Goal: Task Accomplishment & Management: Complete application form

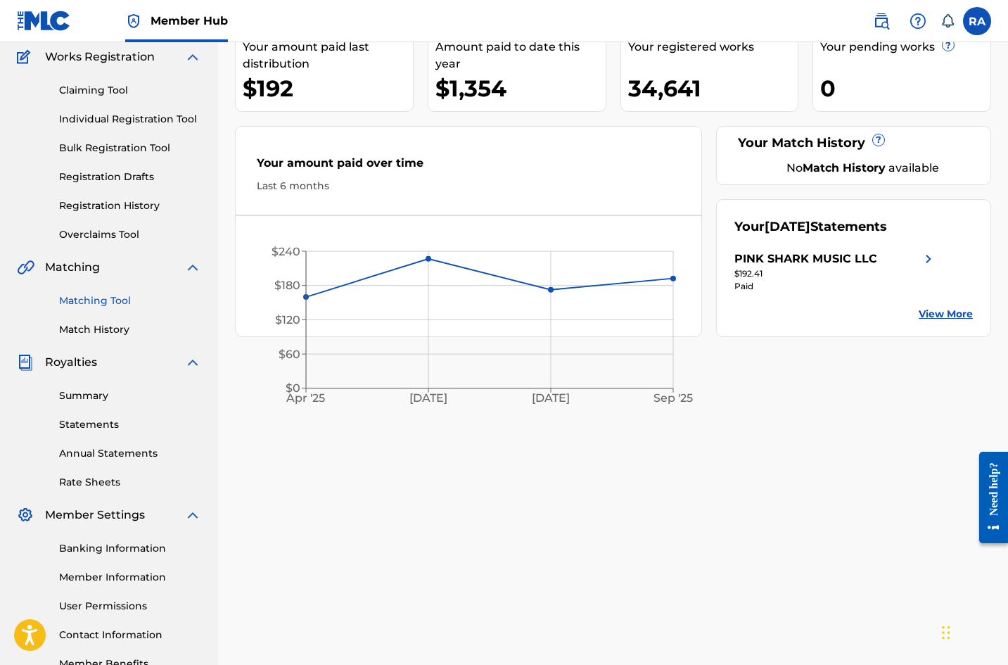
scroll to position [67, 0]
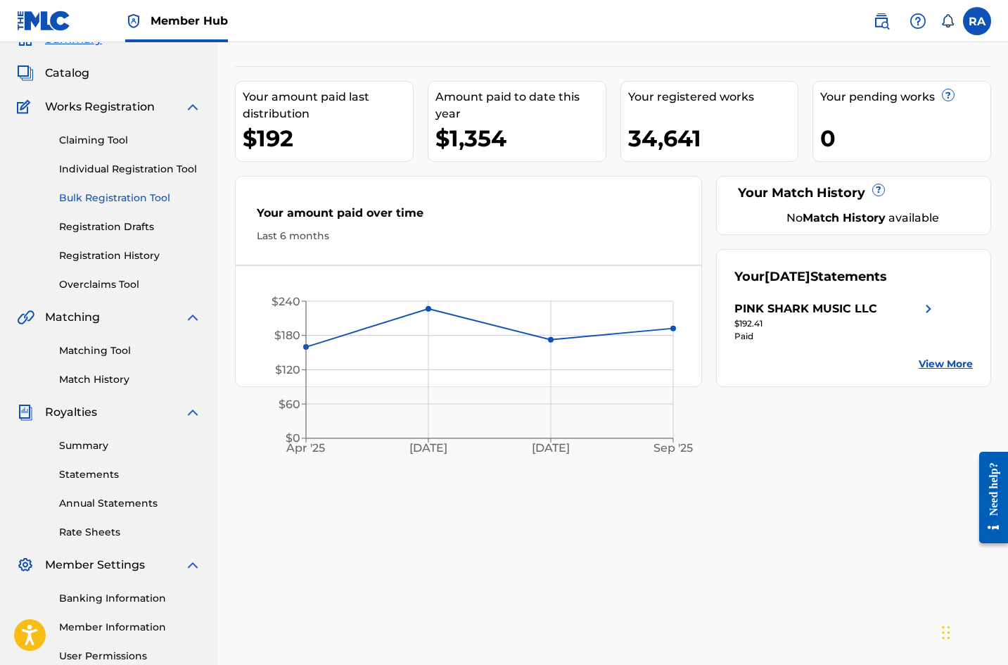
click at [105, 202] on link "Bulk Registration Tool" at bounding box center [130, 198] width 142 height 15
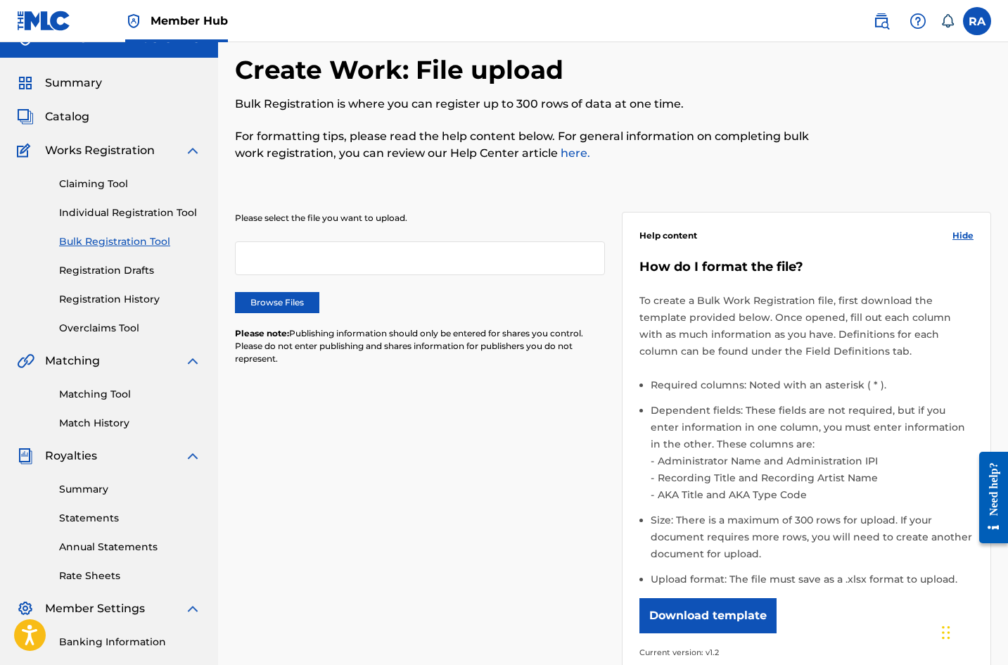
scroll to position [70, 0]
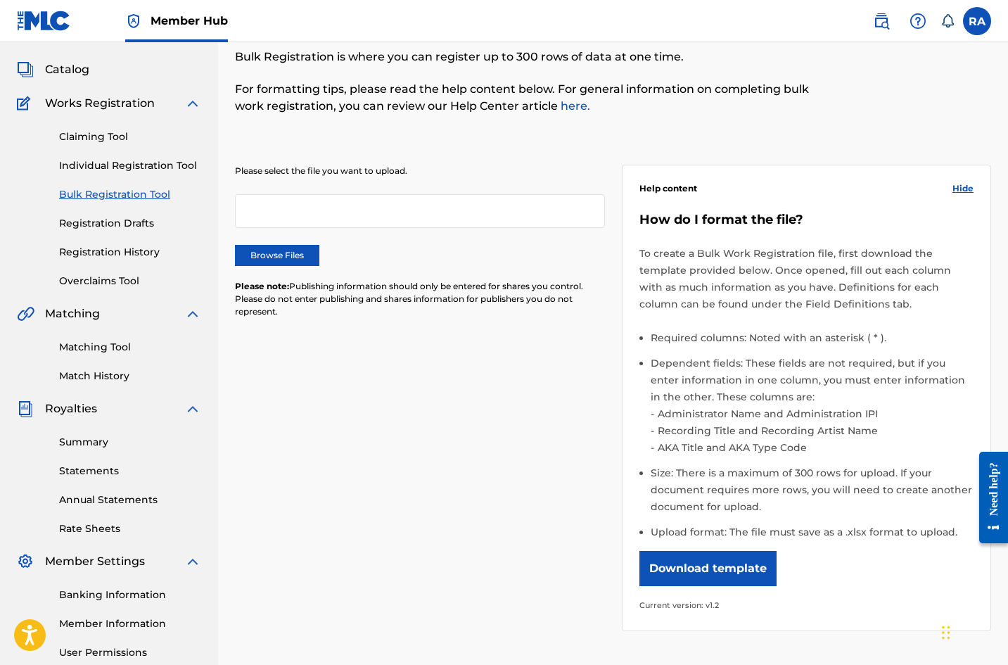
click at [337, 639] on div "Please select the file you want to upload. Browse Files Please note: Publishing…" at bounding box center [613, 389] width 756 height 517
click at [303, 254] on label "Browse Files" at bounding box center [277, 255] width 84 height 21
click at [0, 0] on input "Browse Files" at bounding box center [0, 0] width 0 height 0
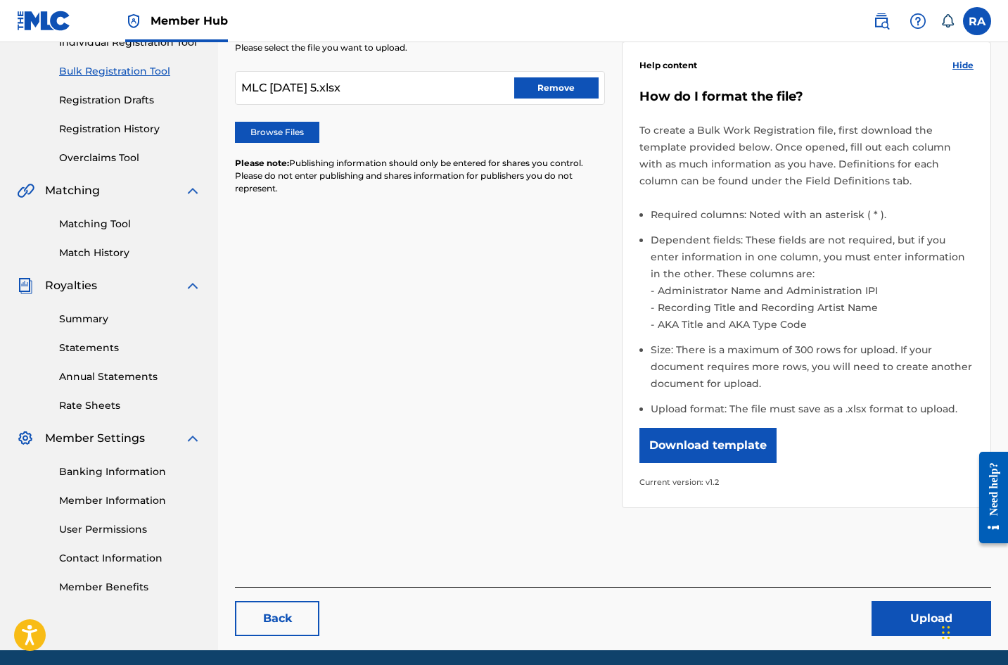
scroll to position [246, 0]
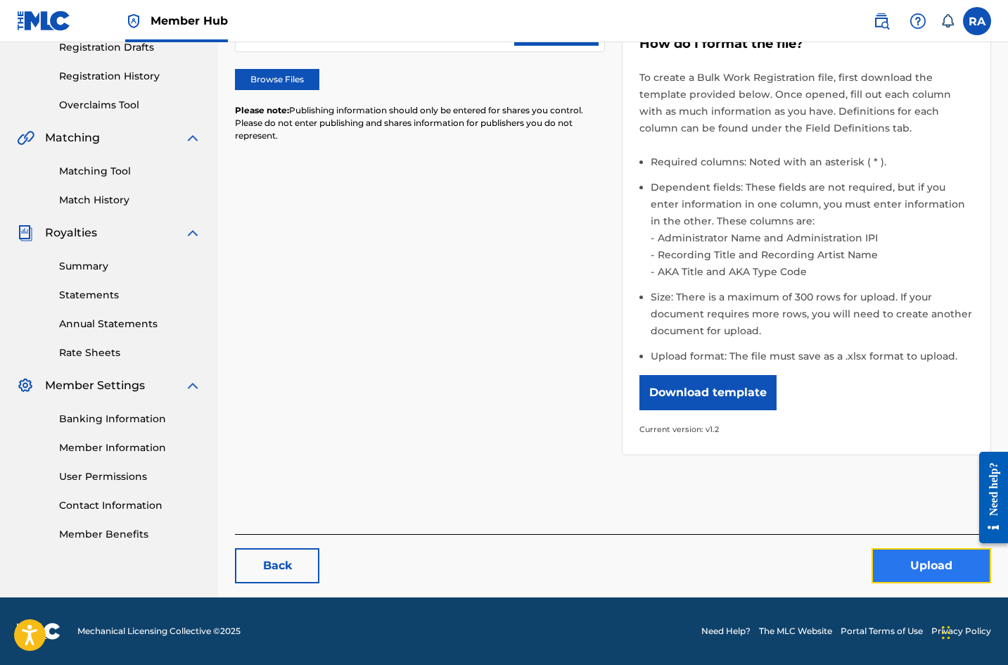
click at [890, 553] on button "Upload" at bounding box center [931, 565] width 120 height 35
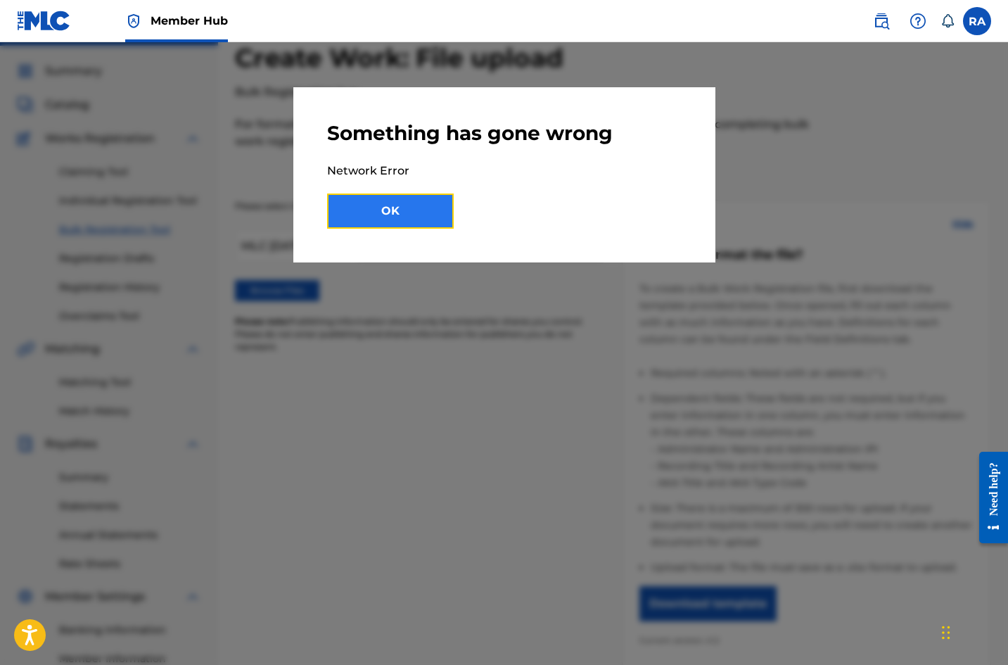
click at [419, 209] on button "OK" at bounding box center [390, 210] width 127 height 35
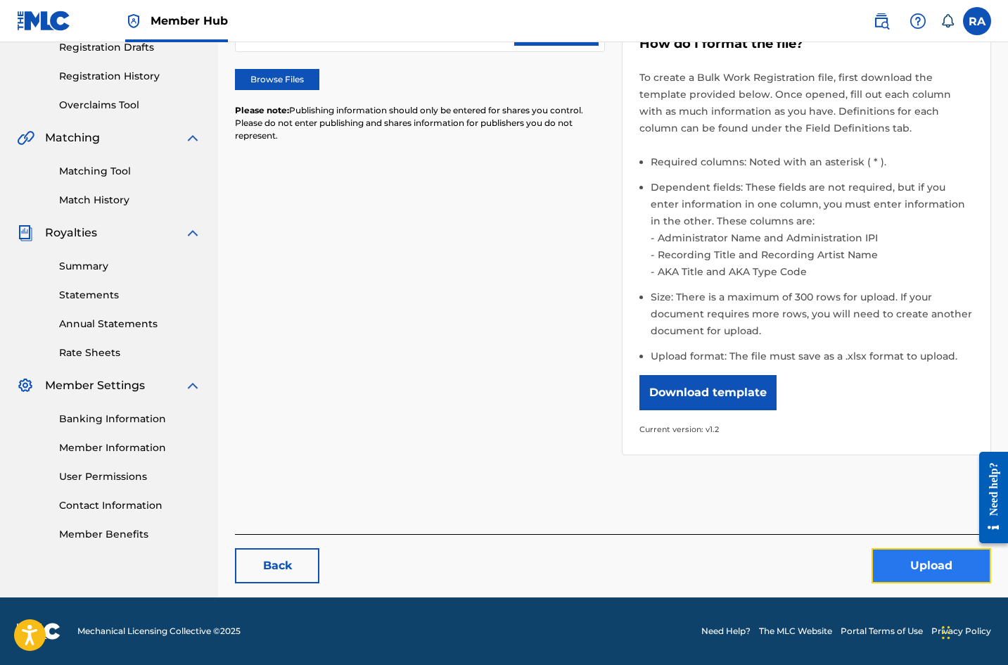
click at [880, 563] on button "Upload" at bounding box center [931, 565] width 120 height 35
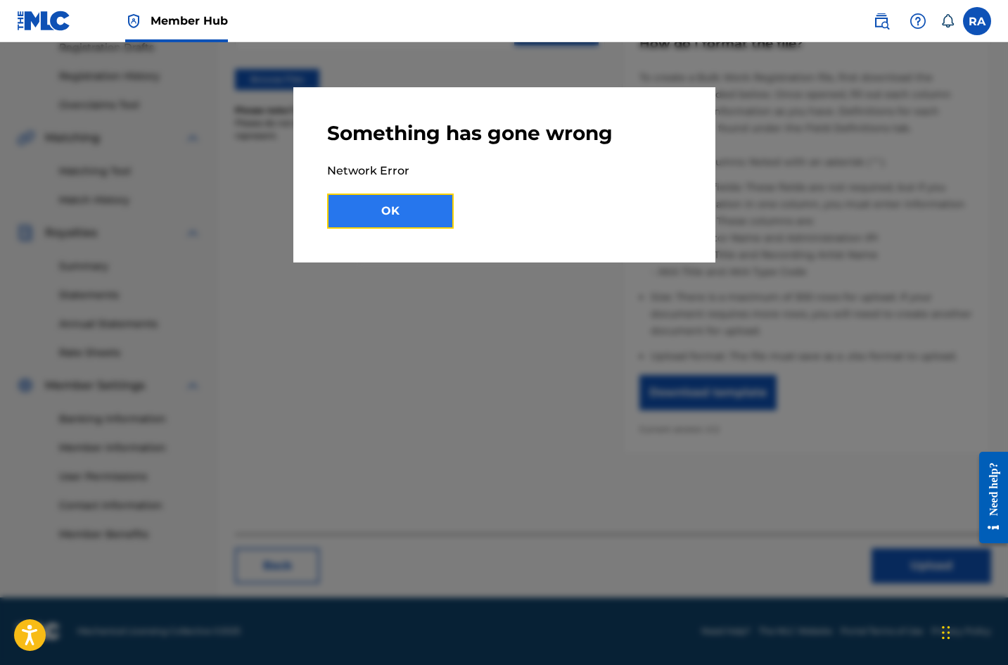
click at [427, 214] on button "OK" at bounding box center [390, 210] width 127 height 35
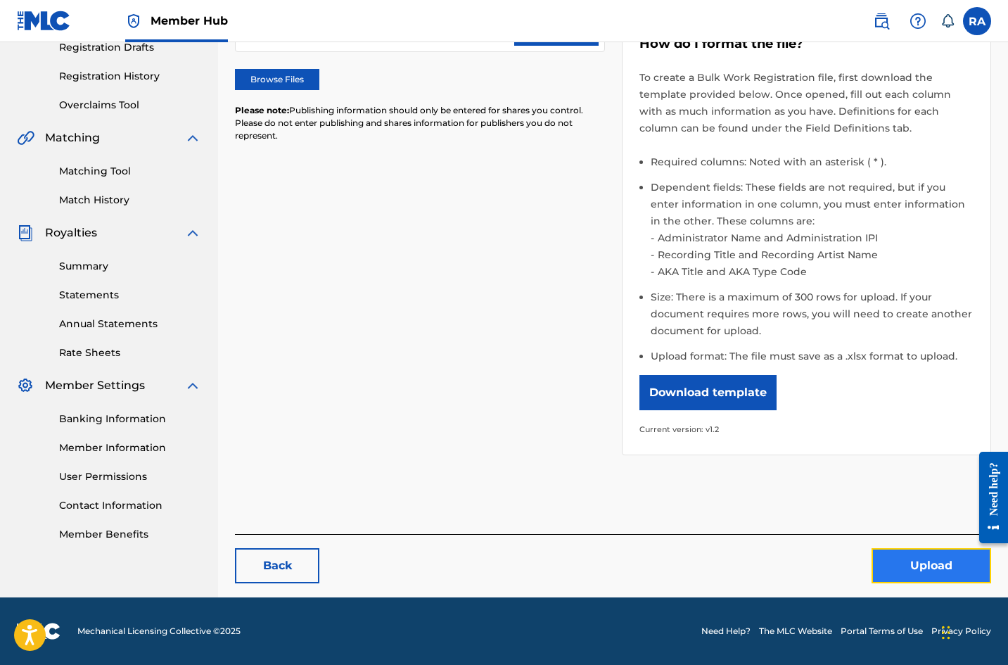
click at [887, 561] on button "Upload" at bounding box center [931, 565] width 120 height 35
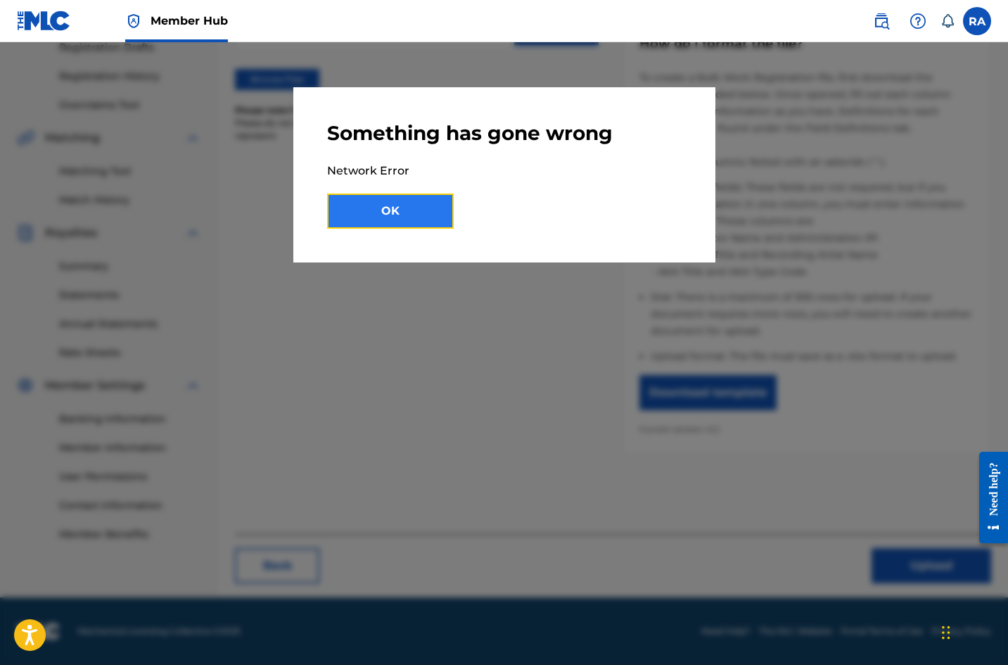
click at [402, 214] on button "OK" at bounding box center [390, 210] width 127 height 35
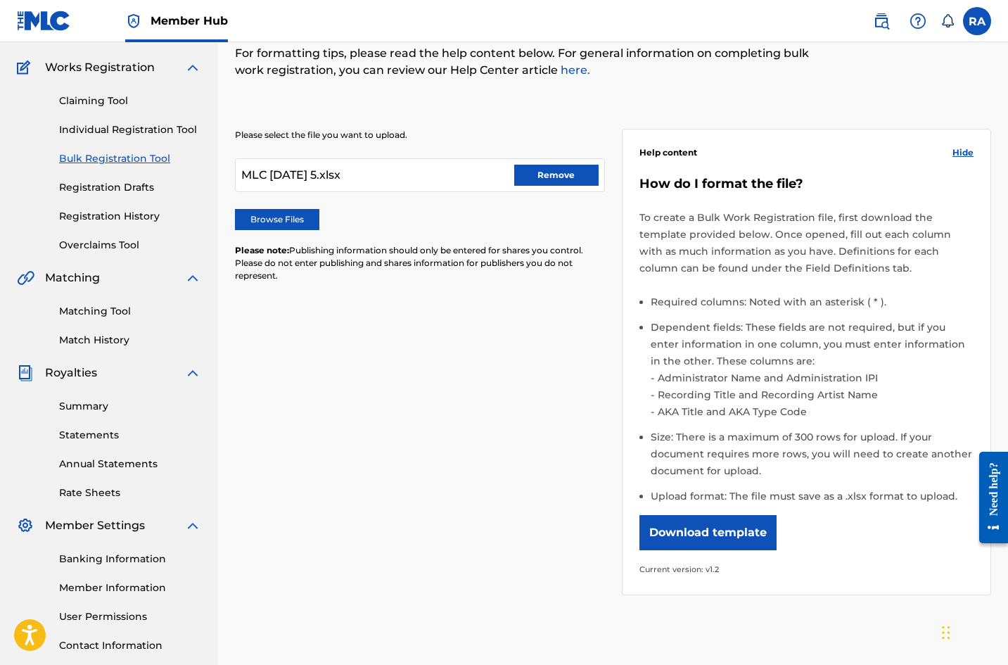
scroll to position [105, 0]
click at [530, 177] on button "Remove" at bounding box center [556, 175] width 84 height 21
click at [291, 219] on label "Browse Files" at bounding box center [277, 220] width 84 height 21
click at [0, 0] on input "Browse Files" at bounding box center [0, 0] width 0 height 0
click at [289, 212] on label "Browse Files" at bounding box center [277, 220] width 84 height 21
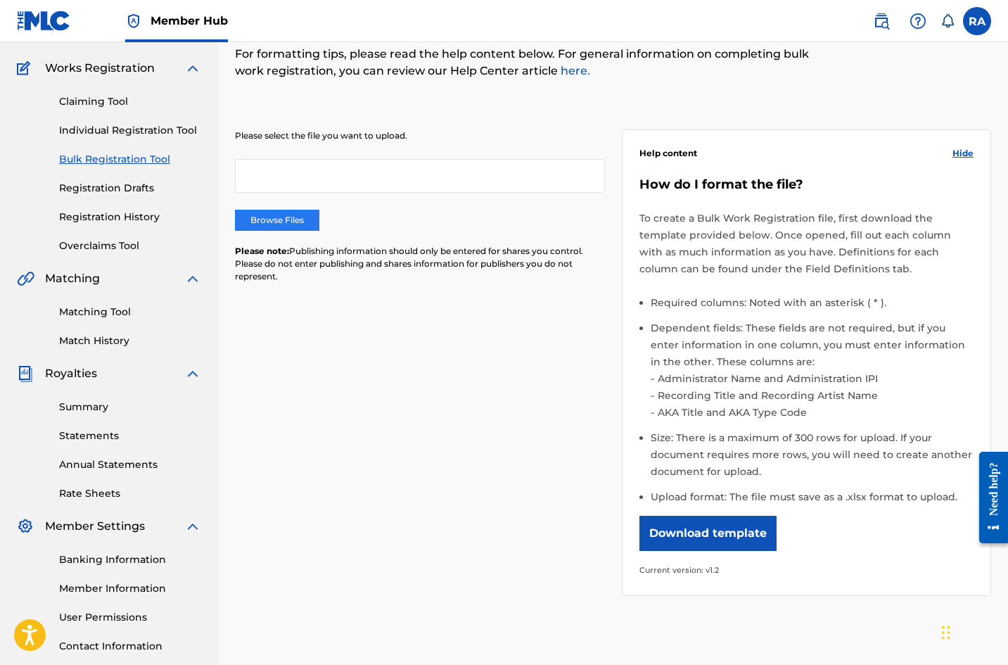
click at [0, 0] on input "Browse Files" at bounding box center [0, 0] width 0 height 0
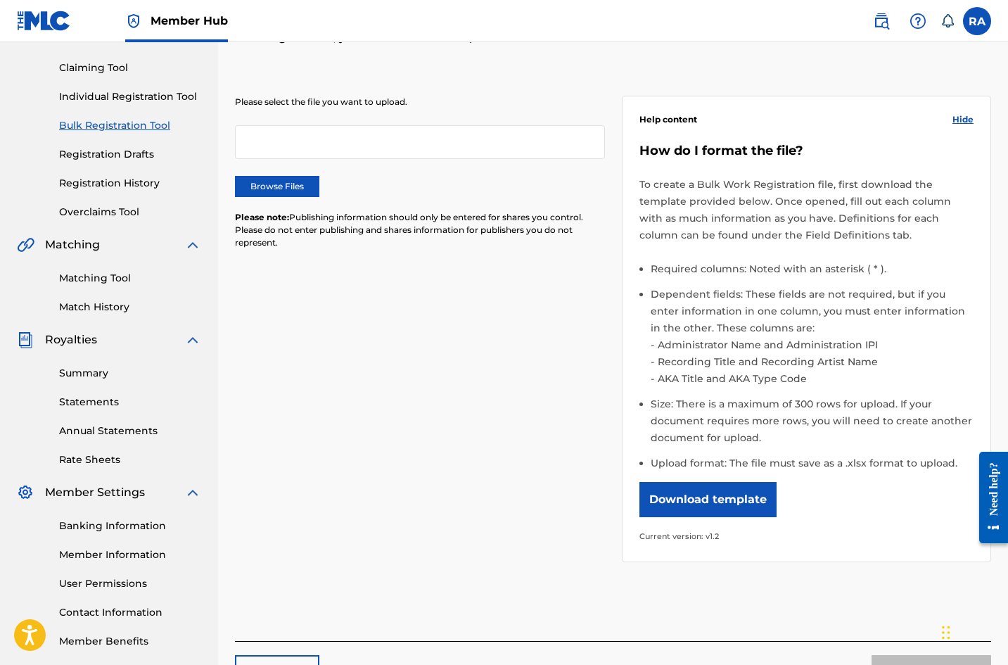
scroll to position [246, 0]
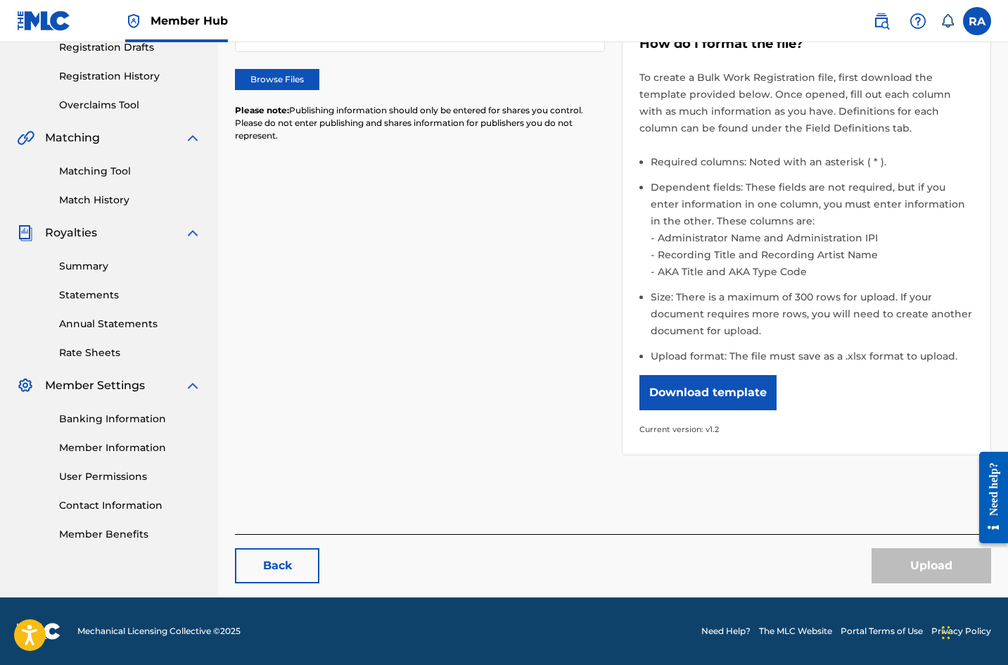
click at [877, 563] on div "Upload" at bounding box center [931, 565] width 120 height 35
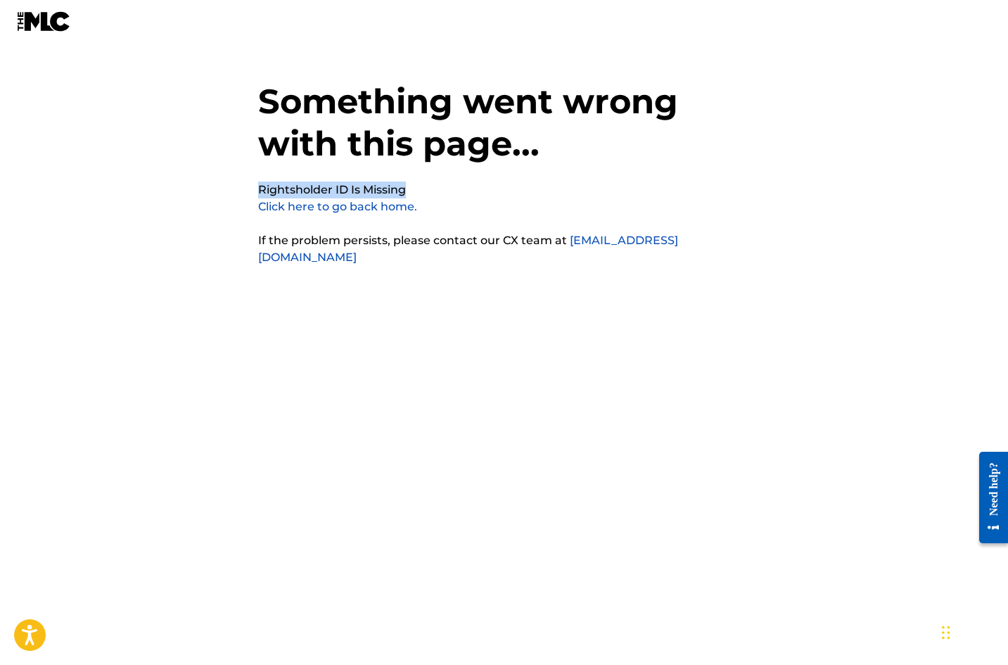
drag, startPoint x: 260, startPoint y: 188, endPoint x: 408, endPoint y: 191, distance: 148.4
click at [408, 191] on div "Something went wrong with this page... Rightsholder ID Is Missing Click here to…" at bounding box center [504, 304] width 492 height 538
click at [394, 207] on link "Click here to go back home." at bounding box center [337, 206] width 159 height 13
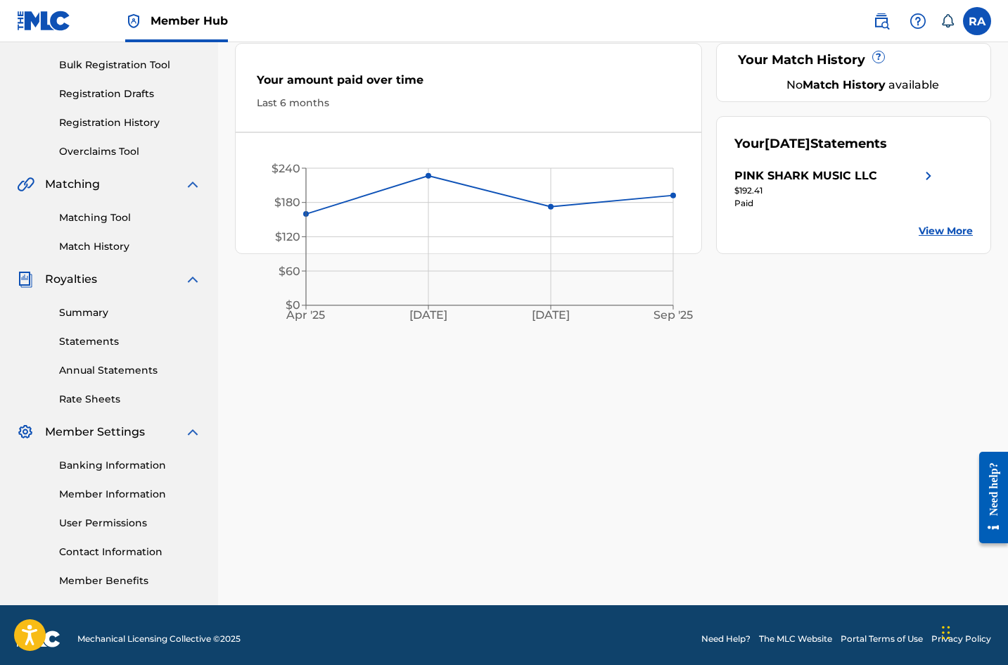
scroll to position [137, 0]
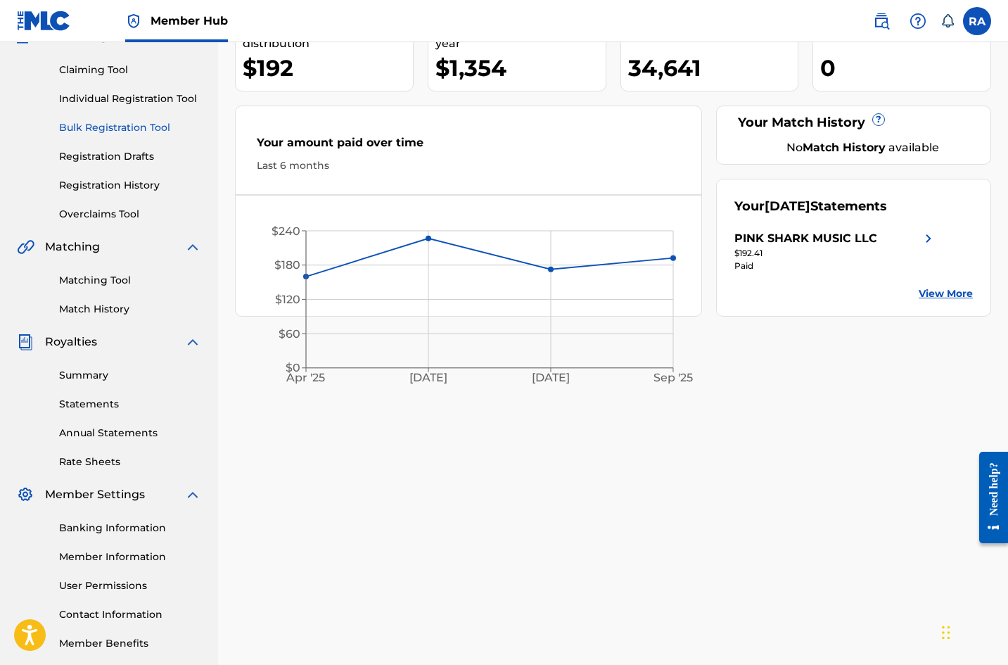
click at [117, 127] on link "Bulk Registration Tool" at bounding box center [130, 127] width 142 height 15
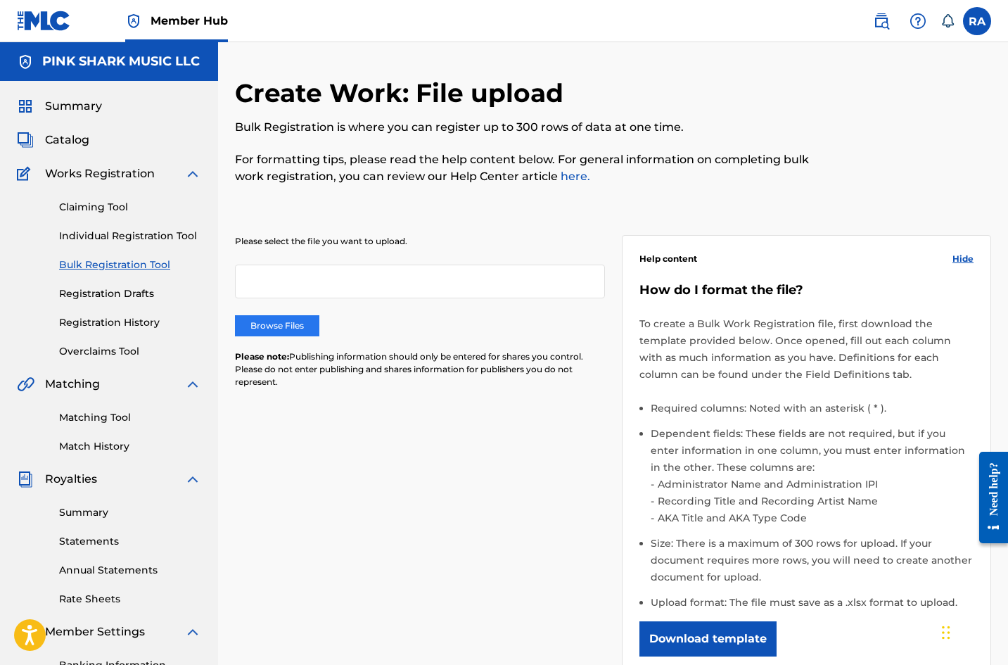
click at [293, 321] on label "Browse Files" at bounding box center [277, 325] width 84 height 21
click at [0, 0] on input "Browse Files" at bounding box center [0, 0] width 0 height 0
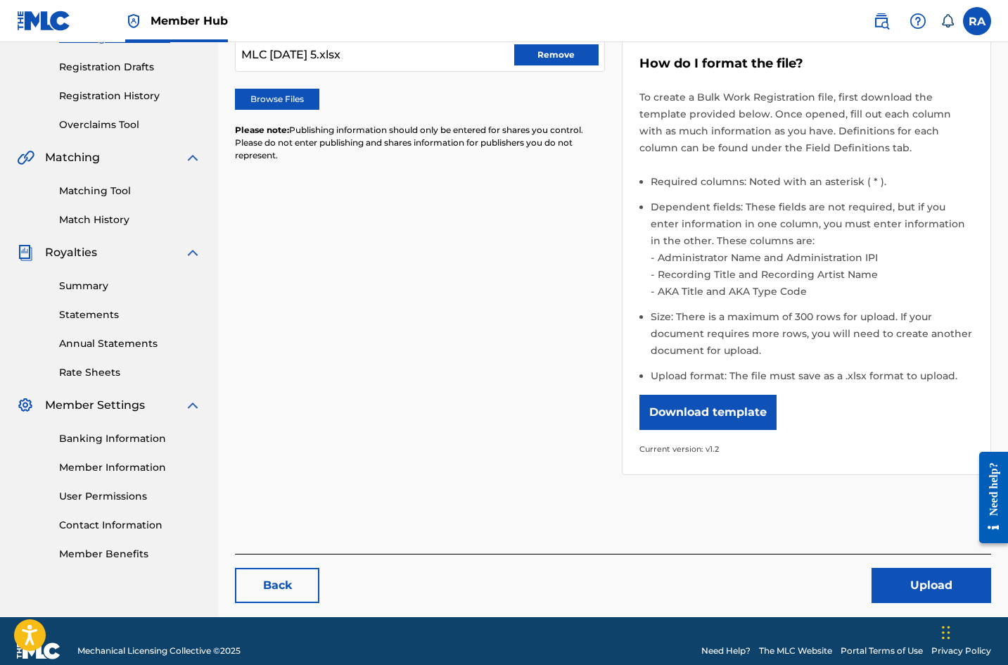
scroll to position [246, 0]
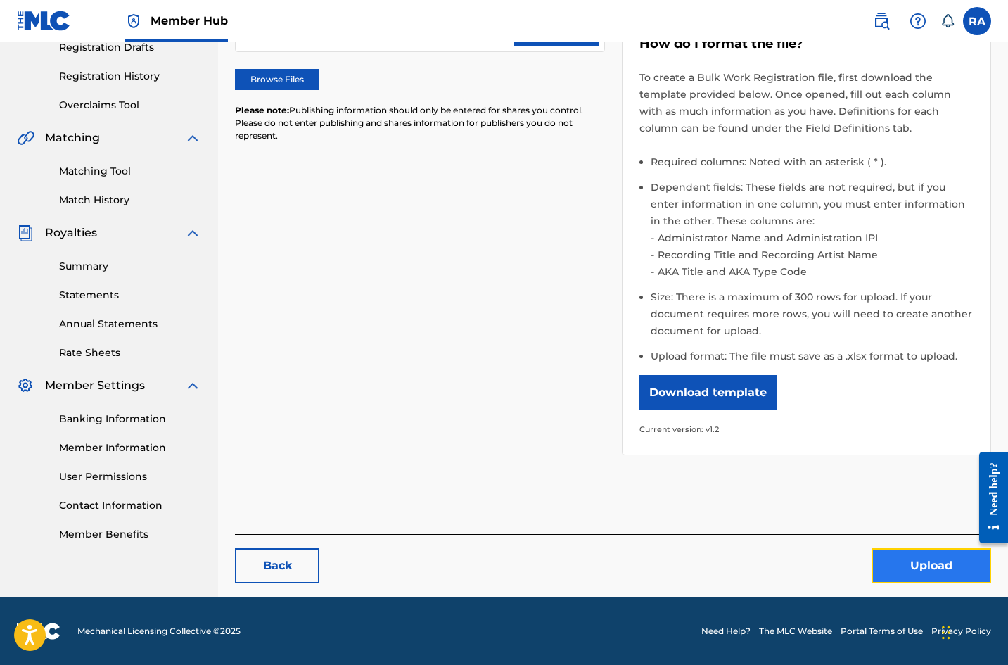
click at [892, 563] on button "Upload" at bounding box center [931, 565] width 120 height 35
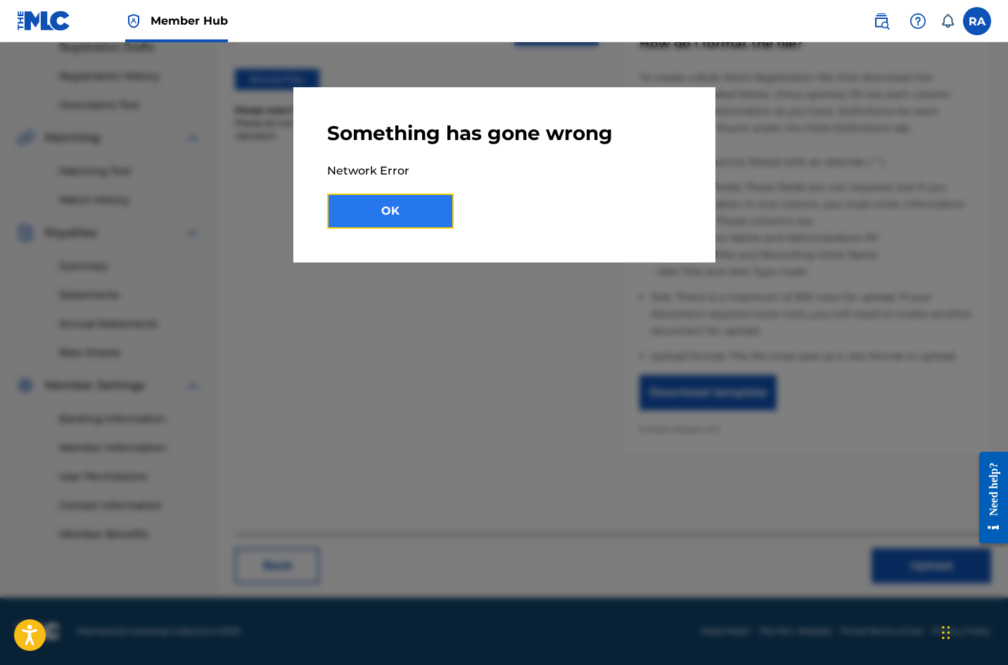
click at [412, 205] on button "OK" at bounding box center [390, 210] width 127 height 35
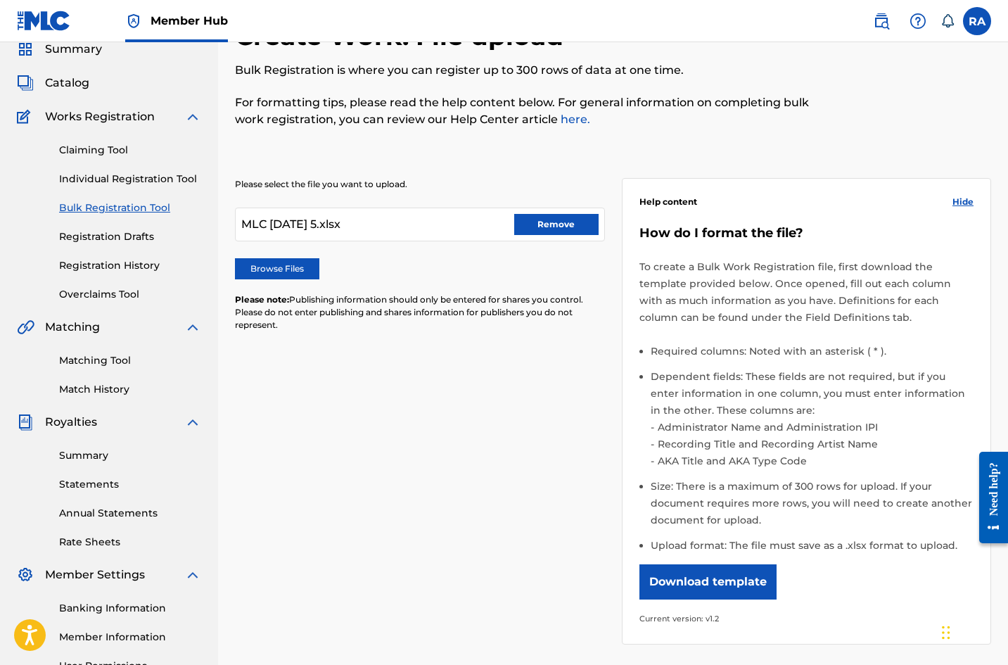
scroll to position [35, 0]
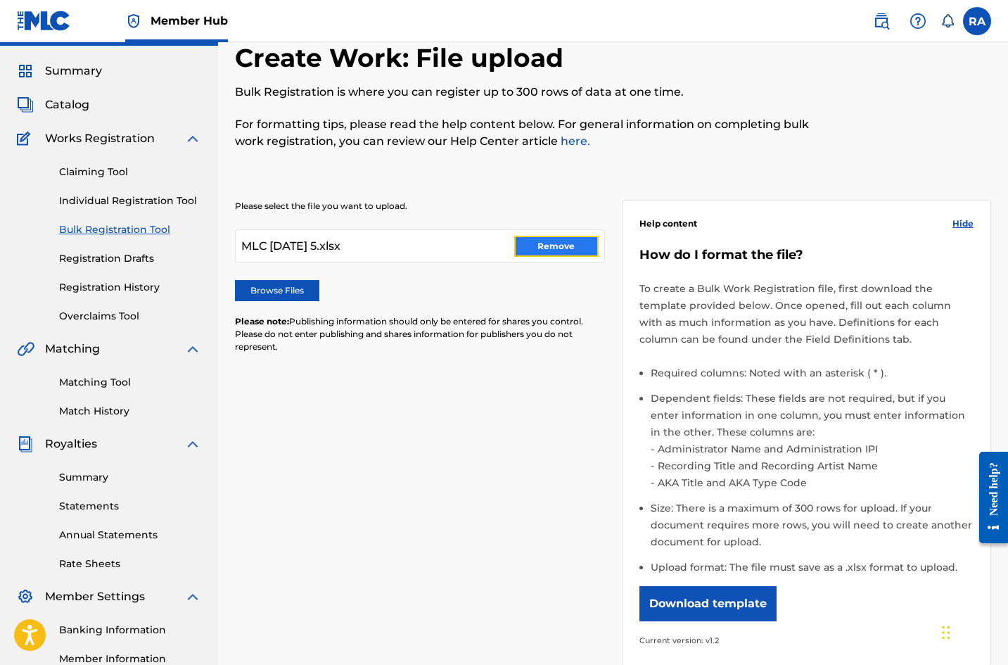
click at [550, 250] on button "Remove" at bounding box center [556, 246] width 84 height 21
click at [309, 292] on label "Browse Files" at bounding box center [277, 290] width 84 height 21
click at [0, 0] on input "Browse Files" at bounding box center [0, 0] width 0 height 0
click at [295, 295] on label "Browse Files" at bounding box center [277, 290] width 84 height 21
click at [0, 0] on input "Browse Files" at bounding box center [0, 0] width 0 height 0
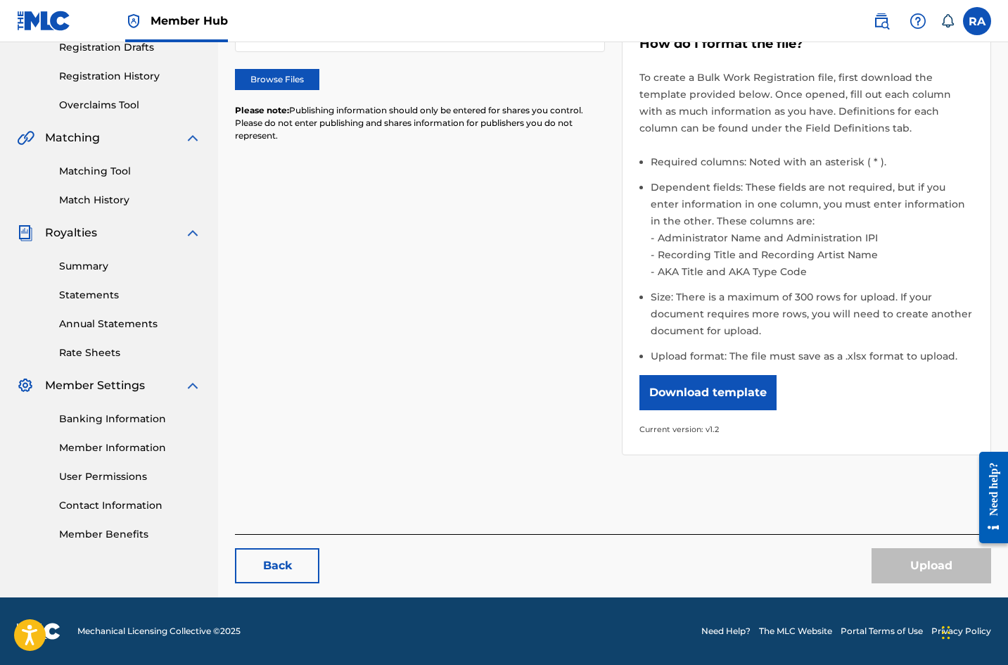
click at [901, 549] on div "Upload" at bounding box center [931, 565] width 120 height 35
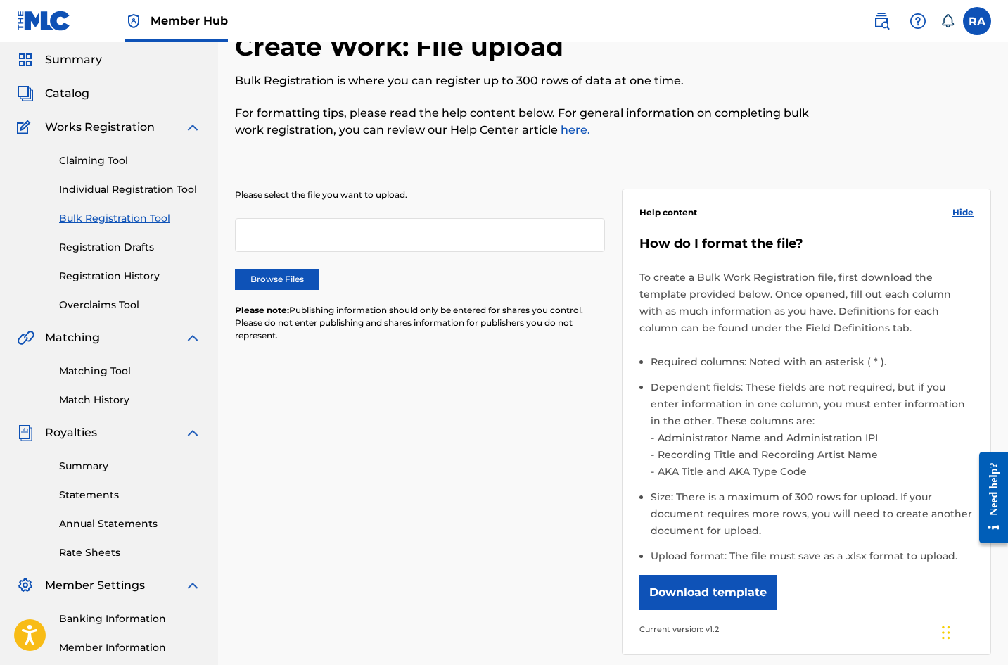
scroll to position [0, 0]
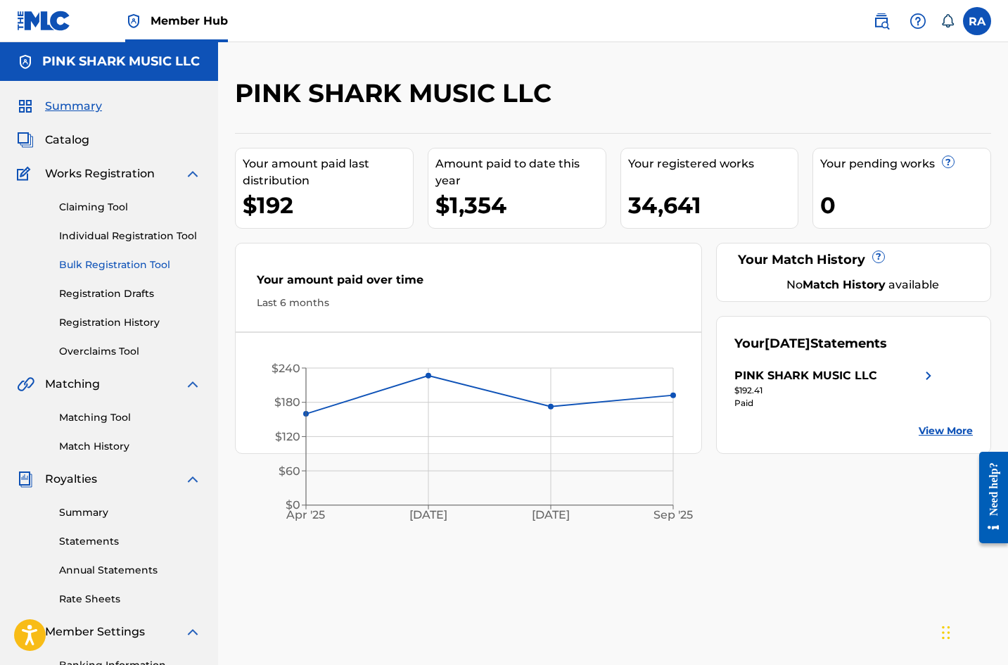
click at [116, 262] on link "Bulk Registration Tool" at bounding box center [130, 264] width 142 height 15
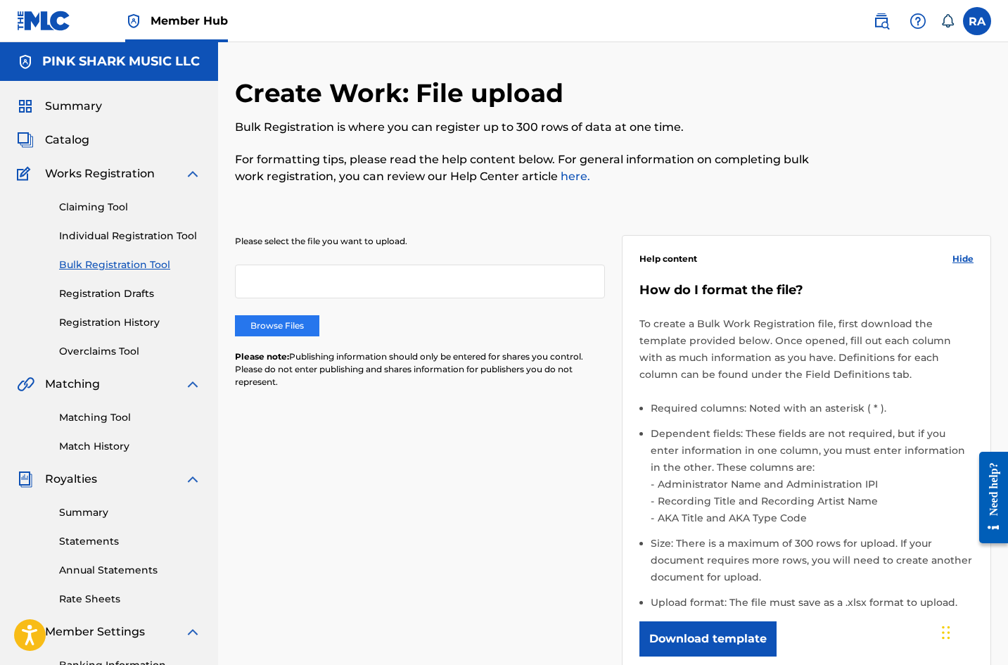
click at [305, 324] on label "Browse Files" at bounding box center [277, 325] width 84 height 21
click at [0, 0] on input "Browse Files" at bounding box center [0, 0] width 0 height 0
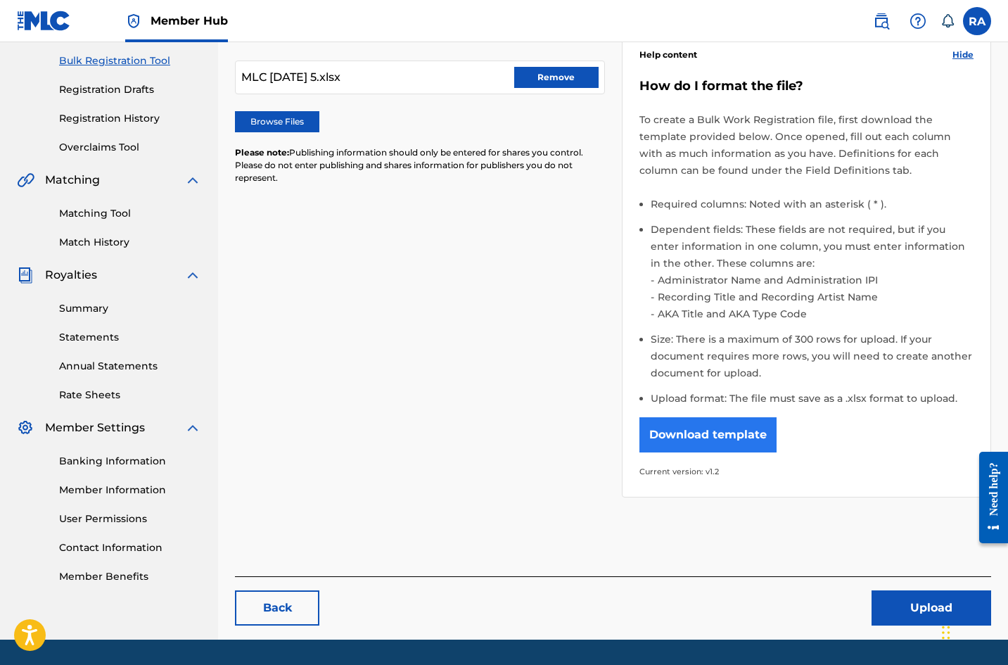
scroll to position [211, 0]
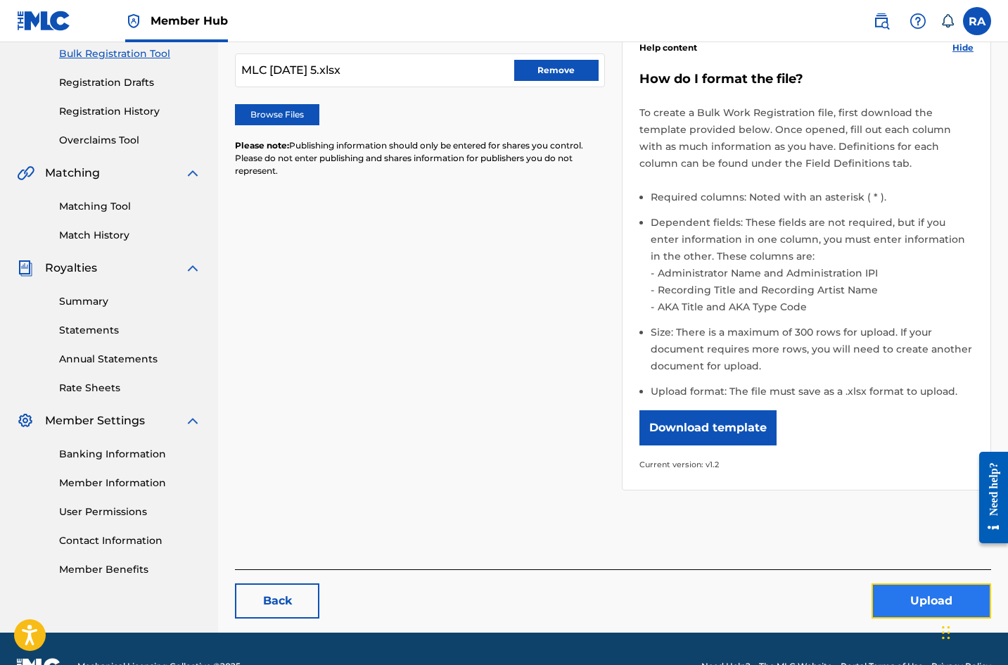
click at [898, 596] on button "Upload" at bounding box center [931, 600] width 120 height 35
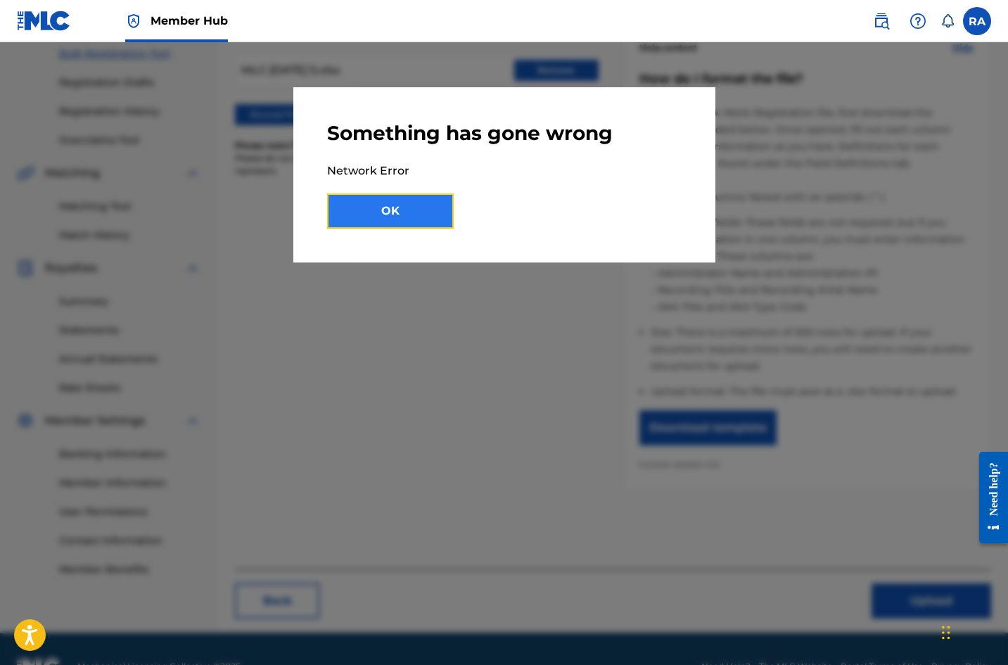
click at [395, 214] on button "OK" at bounding box center [390, 210] width 127 height 35
